Goal: Information Seeking & Learning: Understand process/instructions

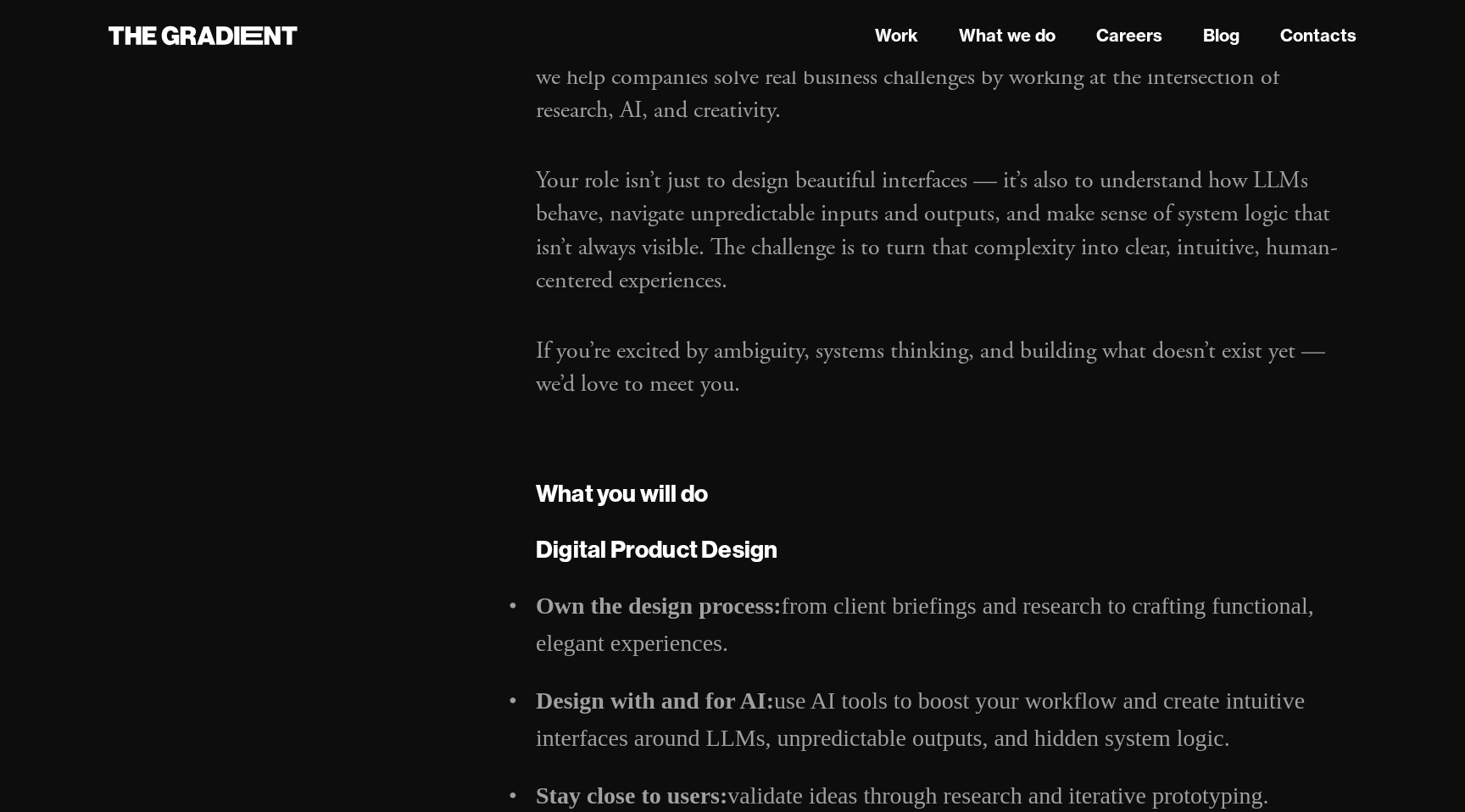
scroll to position [270, 0]
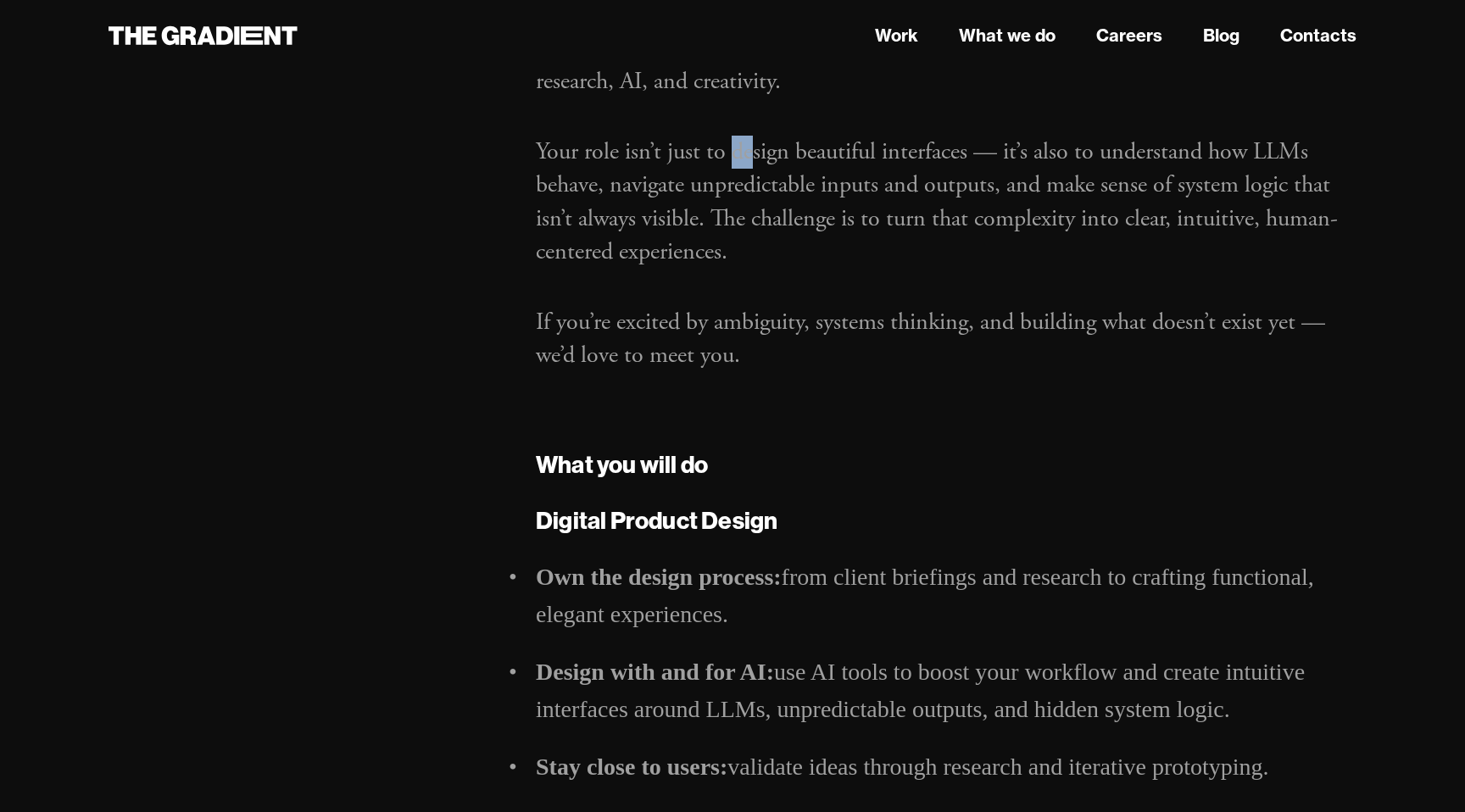
drag, startPoint x: 754, startPoint y: 156, endPoint x: 729, endPoint y: 151, distance: 25.5
click at [729, 151] on p "Your role isn’t just to design beautiful interfaces — it’s also to understand h…" at bounding box center [946, 202] width 821 height 133
click at [737, 517] on strong "Digital Product Design" at bounding box center [657, 520] width 242 height 30
click at [1265, 162] on p "Your role isn’t just to design beautiful interfaces — it’s also to understand h…" at bounding box center [946, 202] width 821 height 133
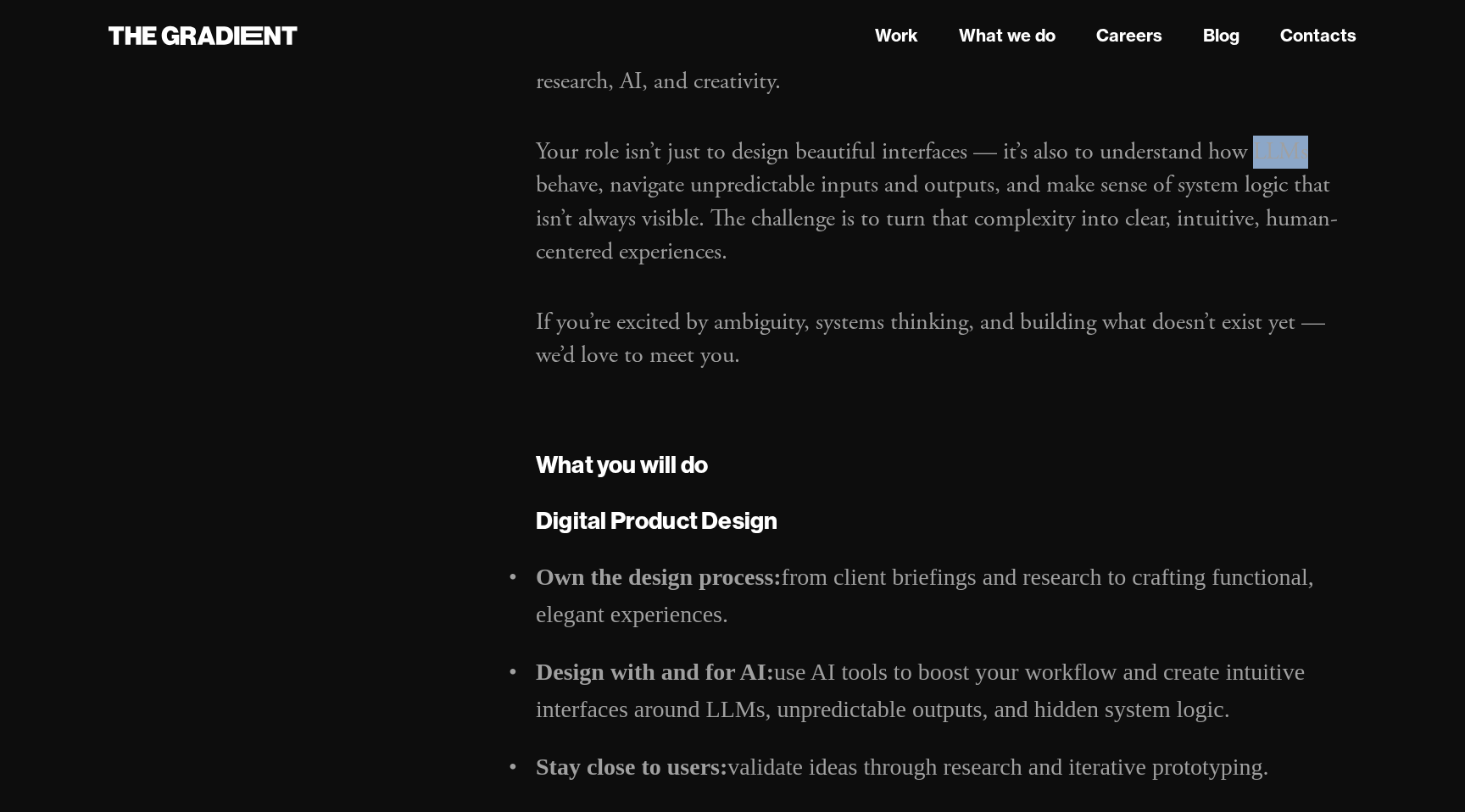
click at [1254, 168] on div at bounding box center [1254, 168] width 0 height 0
click at [1039, 397] on div "Hi, we are The Gradient — a human-first design agency for the AI era. At The Gr…" at bounding box center [946, 197] width 821 height 424
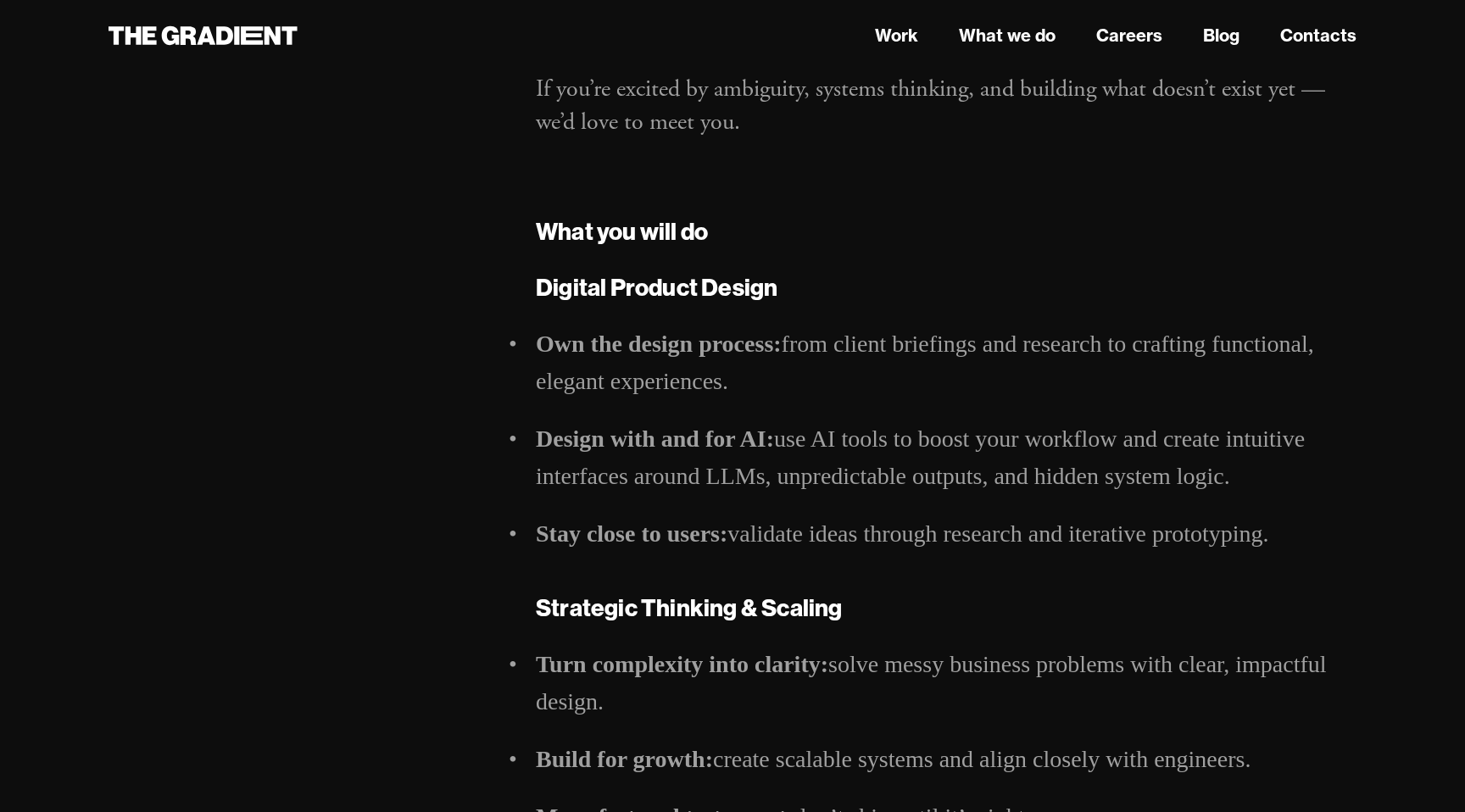
scroll to position [618, 0]
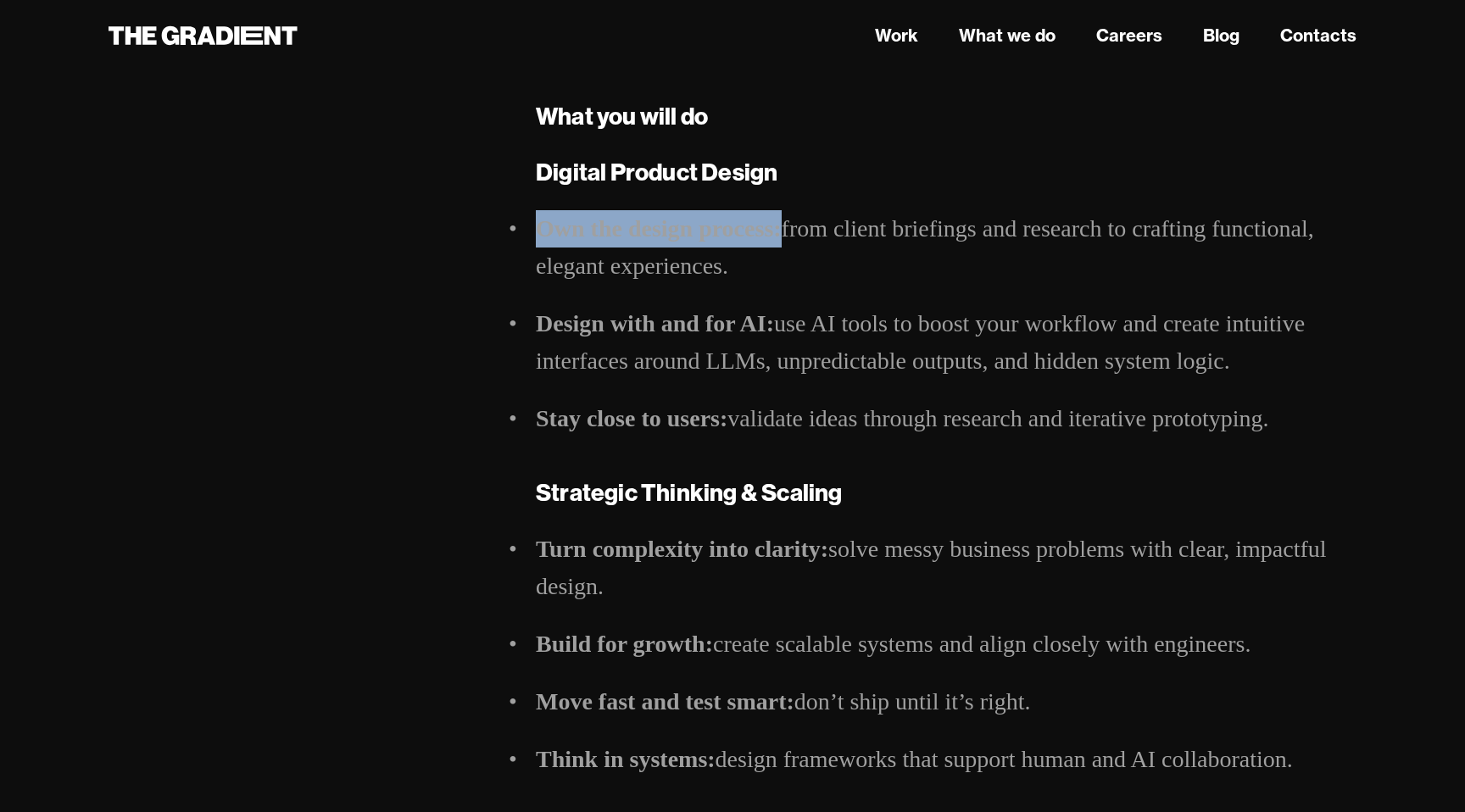
drag, startPoint x: 784, startPoint y: 232, endPoint x: 720, endPoint y: 190, distance: 76.6
click at [720, 190] on div "Digital Product Design Own the design process: from client briefings and resear…" at bounding box center [946, 691] width 821 height 1076
click at [855, 190] on div "Digital Product Design Own the design process: from client briefings and resear…" at bounding box center [946, 691] width 821 height 1076
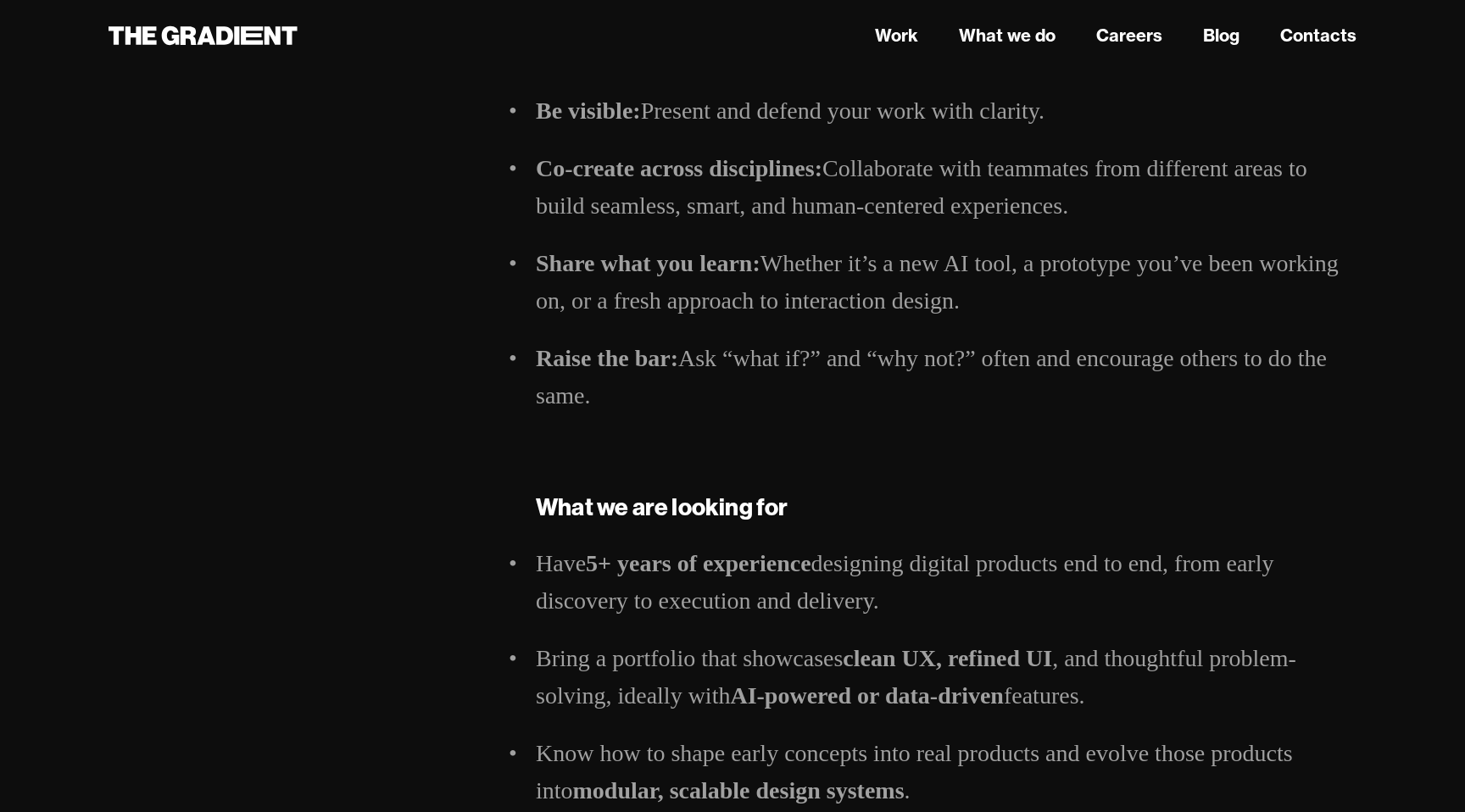
scroll to position [1388, 0]
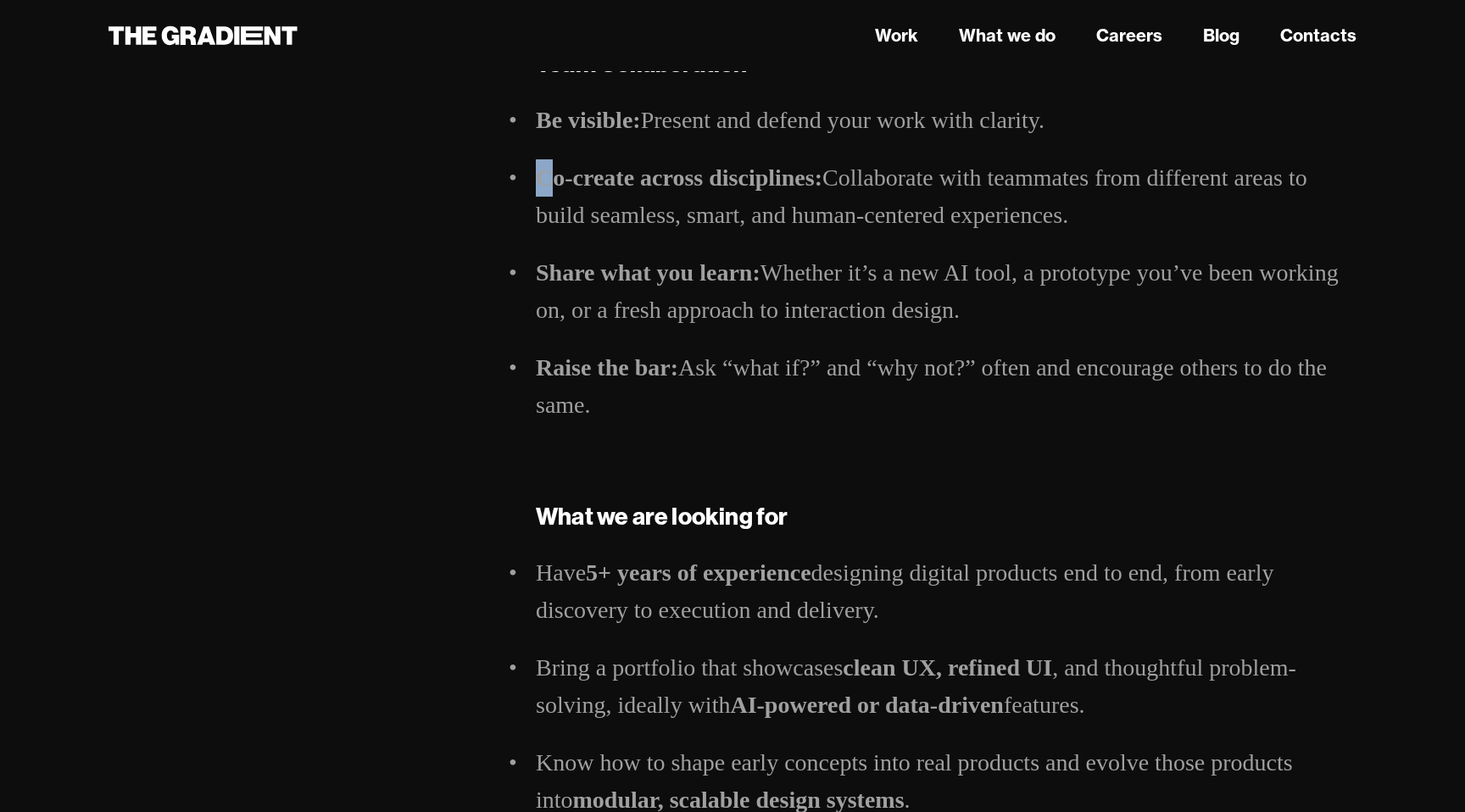
drag, startPoint x: 555, startPoint y: 169, endPoint x: 766, endPoint y: 158, distance: 211.3
click at [766, 158] on ul "Be visible: Present and defend your work with clarity. Co-create across discipl…" at bounding box center [946, 263] width 821 height 322
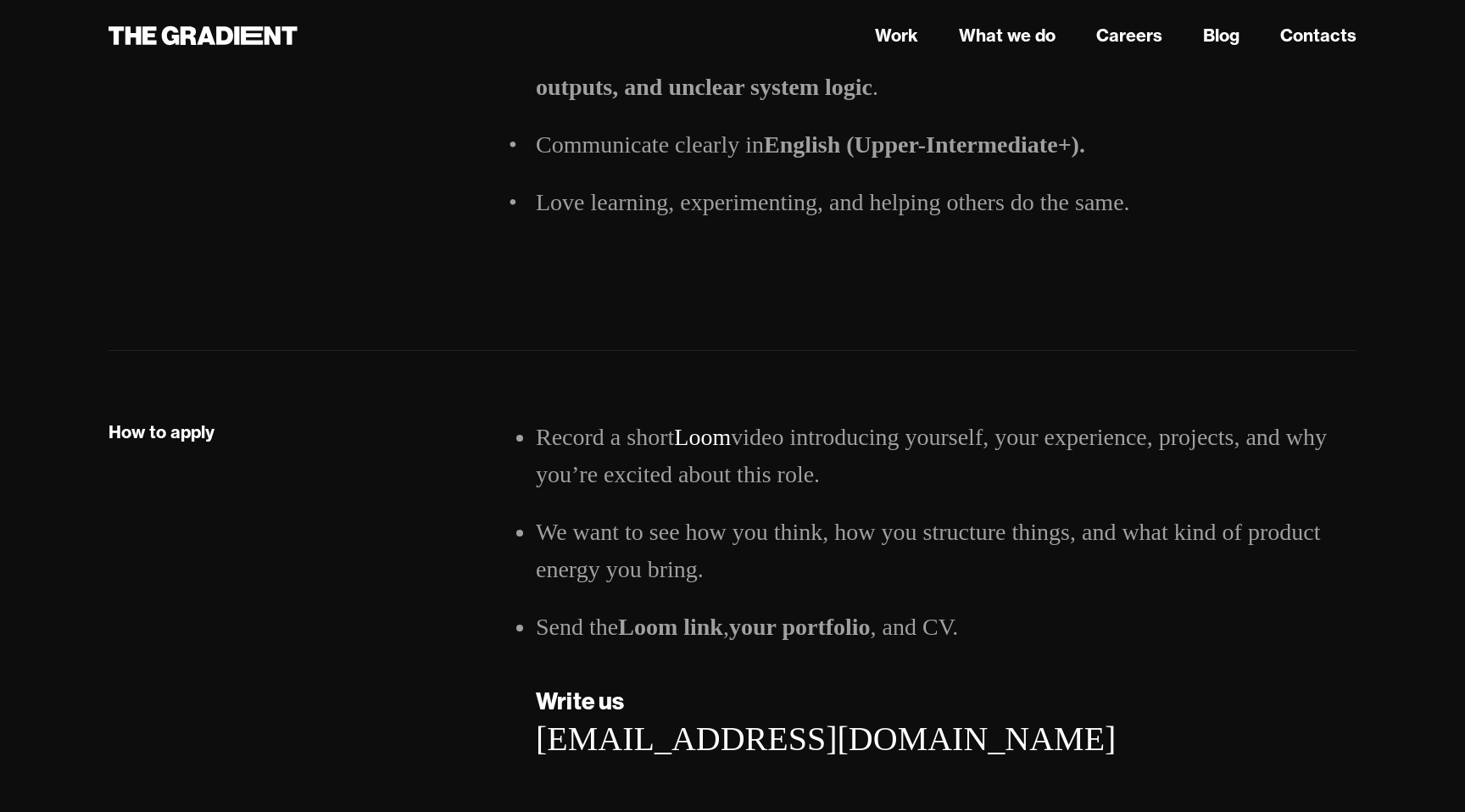
scroll to position [2232, 0]
drag, startPoint x: 543, startPoint y: 431, endPoint x: 599, endPoint y: 397, distance: 65.5
click at [599, 397] on div "How to apply Record a short Loom video introducing yourself, your experience, p…" at bounding box center [732, 600] width 1248 height 497
click at [921, 435] on li "Record a short Loom video introducing yourself, your experience, projects, and …" at bounding box center [946, 457] width 821 height 75
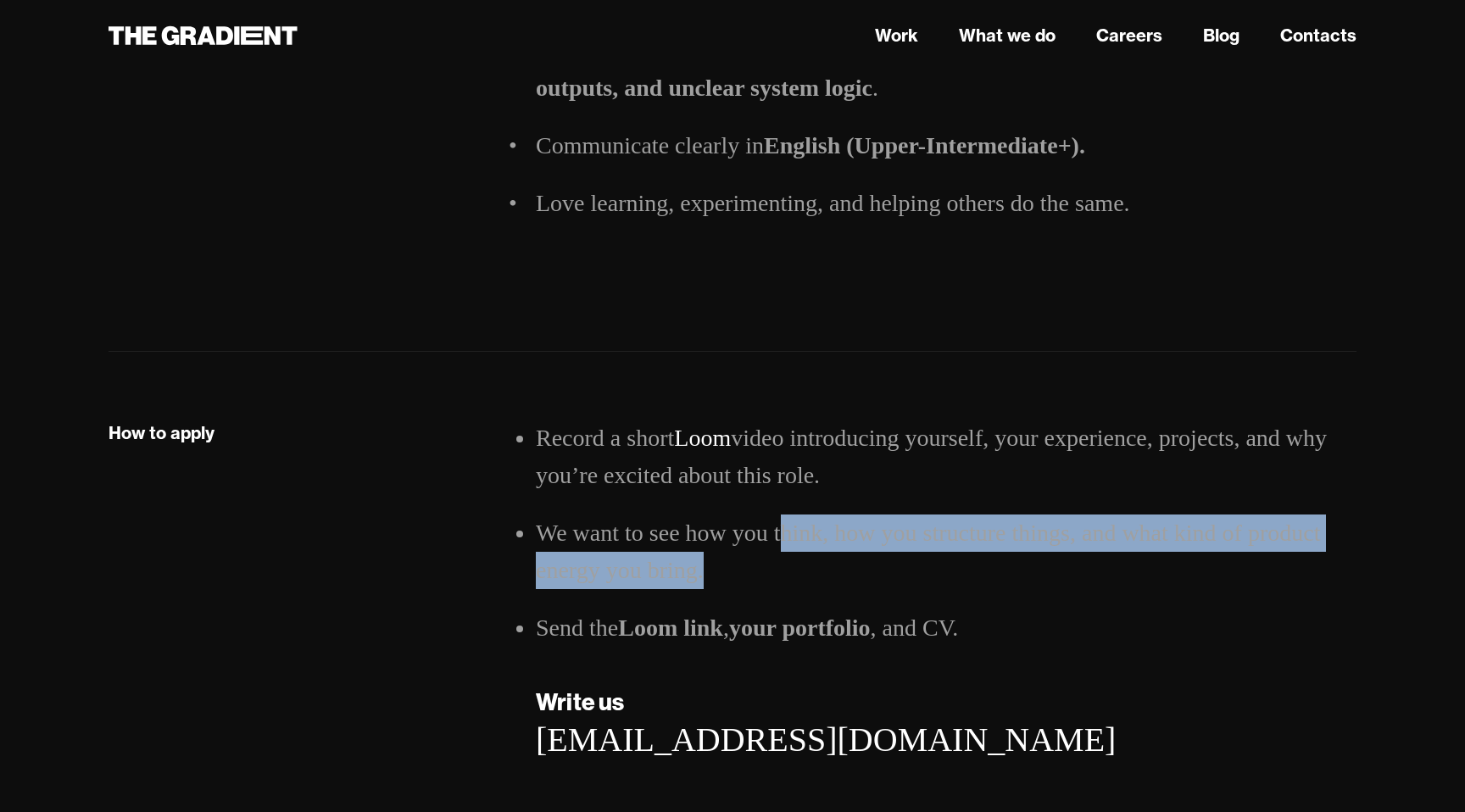
drag, startPoint x: 781, startPoint y: 548, endPoint x: 864, endPoint y: 563, distance: 84.3
click at [864, 564] on li "We want to see how you think, how you structure things, and what kind of produc…" at bounding box center [946, 552] width 821 height 75
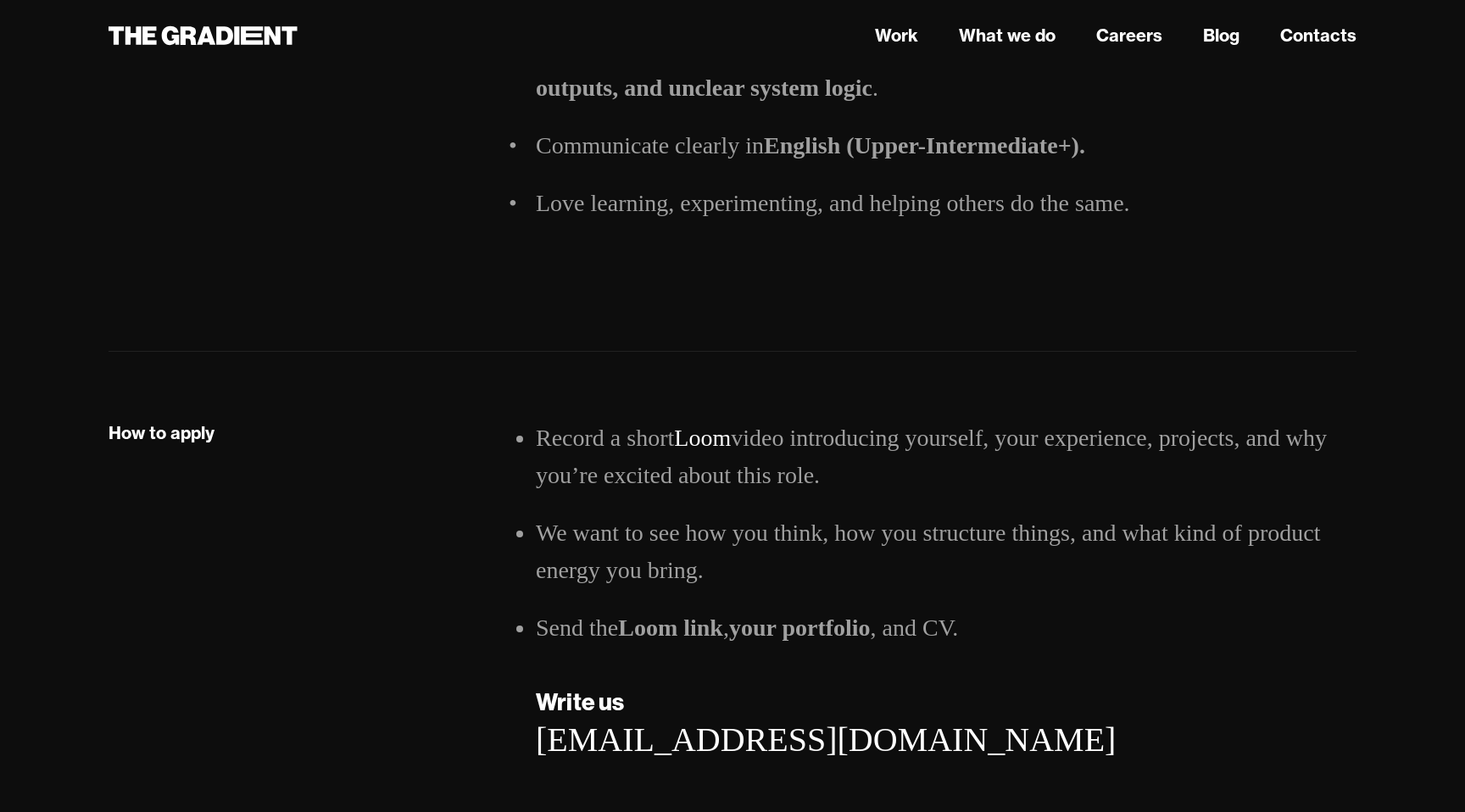
click at [889, 565] on li "We want to see how you think, how you structure things, and what kind of produc…" at bounding box center [946, 552] width 821 height 75
click at [714, 435] on link "Loom" at bounding box center [702, 437] width 57 height 26
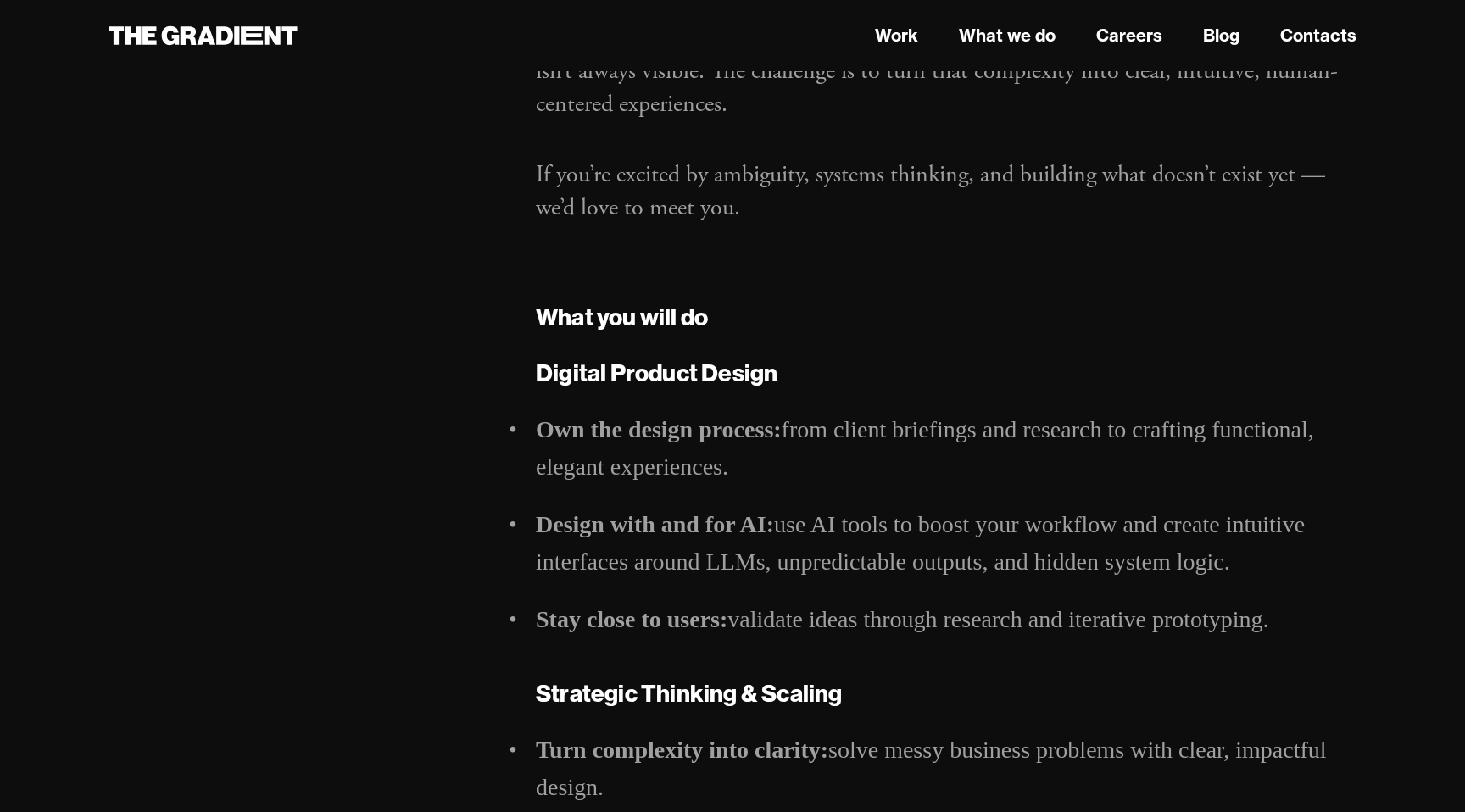
scroll to position [0, 0]
